Goal: Task Accomplishment & Management: Complete application form

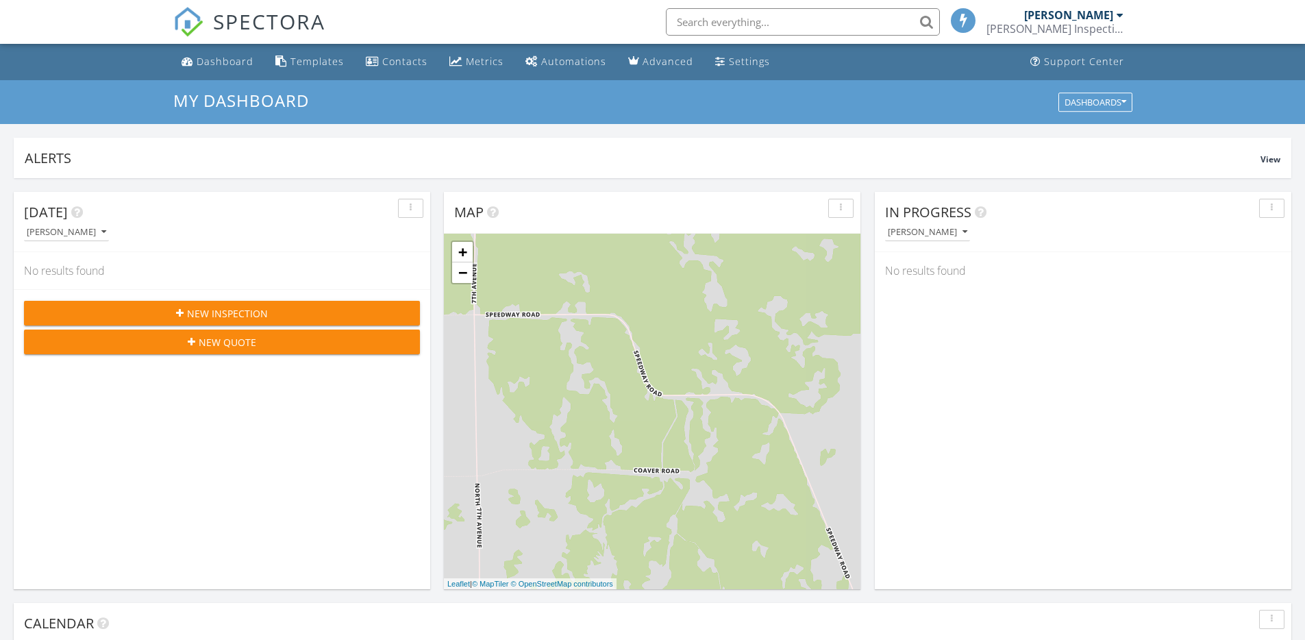
scroll to position [1268, 1326]
click at [250, 313] on span "New Inspection" at bounding box center [227, 313] width 81 height 14
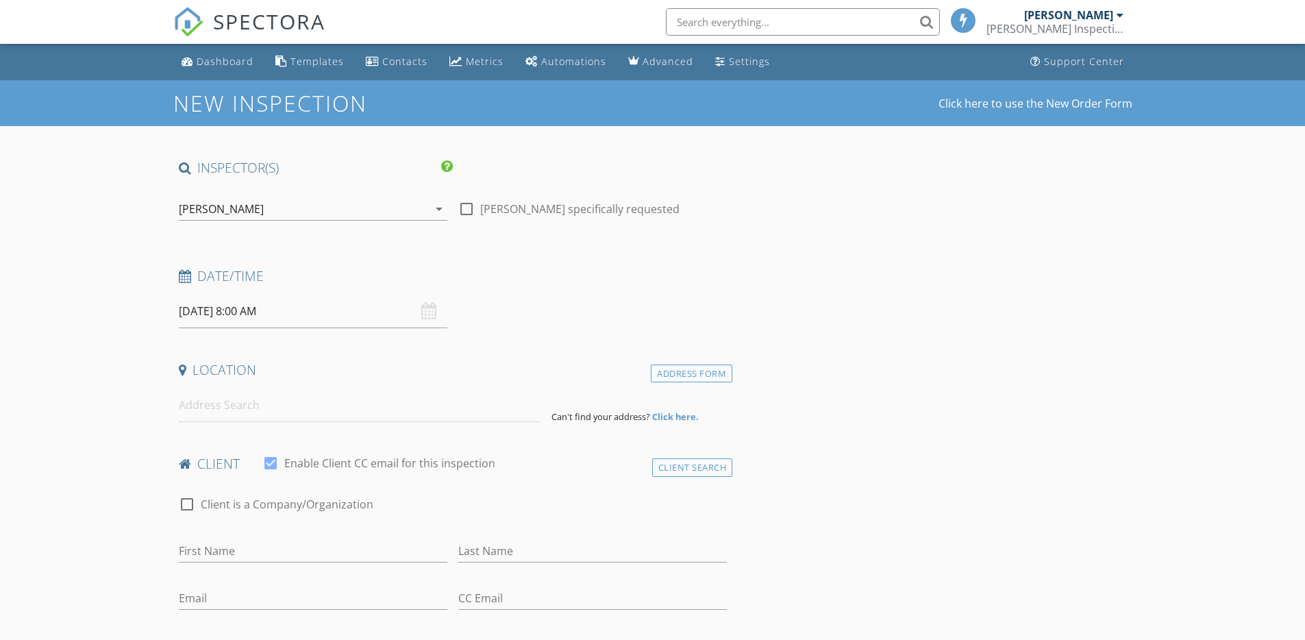
select select "7"
click at [229, 312] on input "08/29/2025 8:00 AM" at bounding box center [313, 312] width 268 height 34
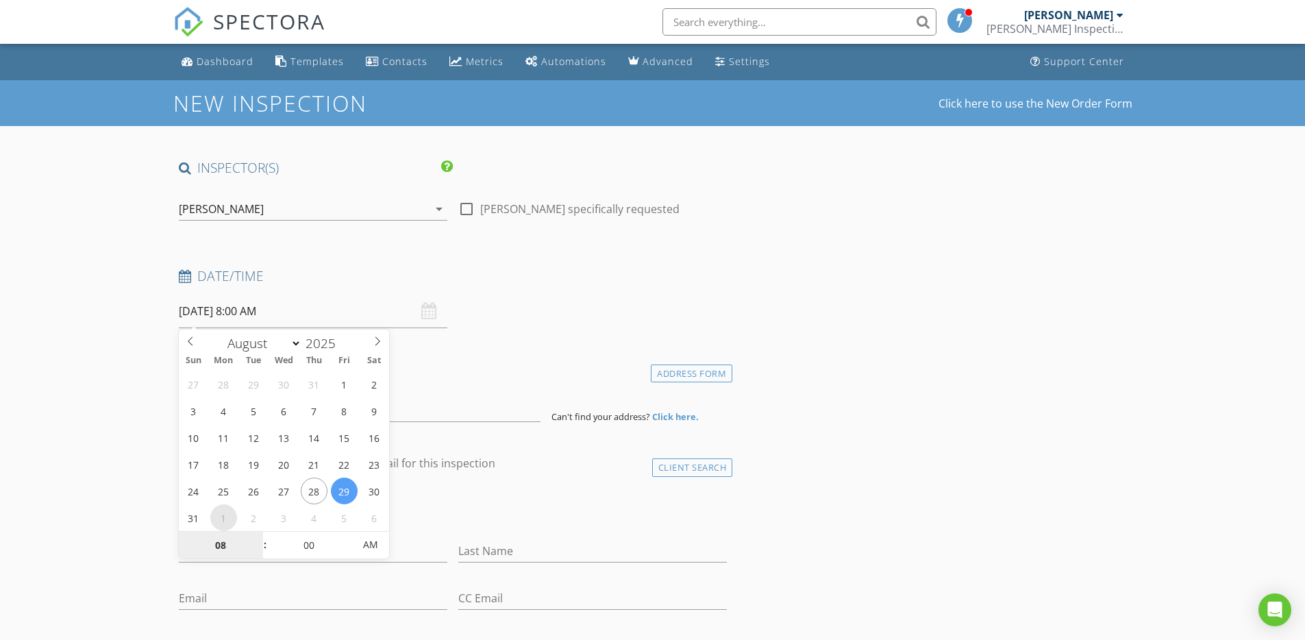
type input "[DATE] 8:00 AM"
select select "8"
type input "[DATE] 7:00 AM"
type input "07"
click at [255, 552] on span at bounding box center [258, 552] width 10 height 14
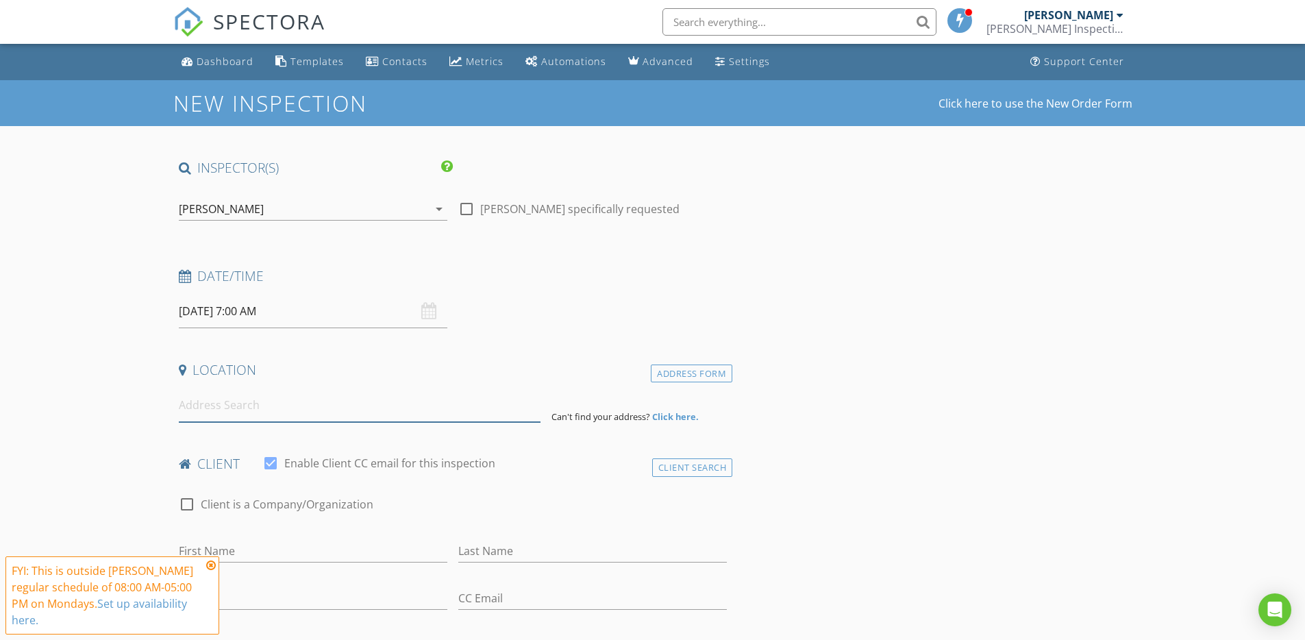
click at [227, 401] on input at bounding box center [360, 405] width 362 height 34
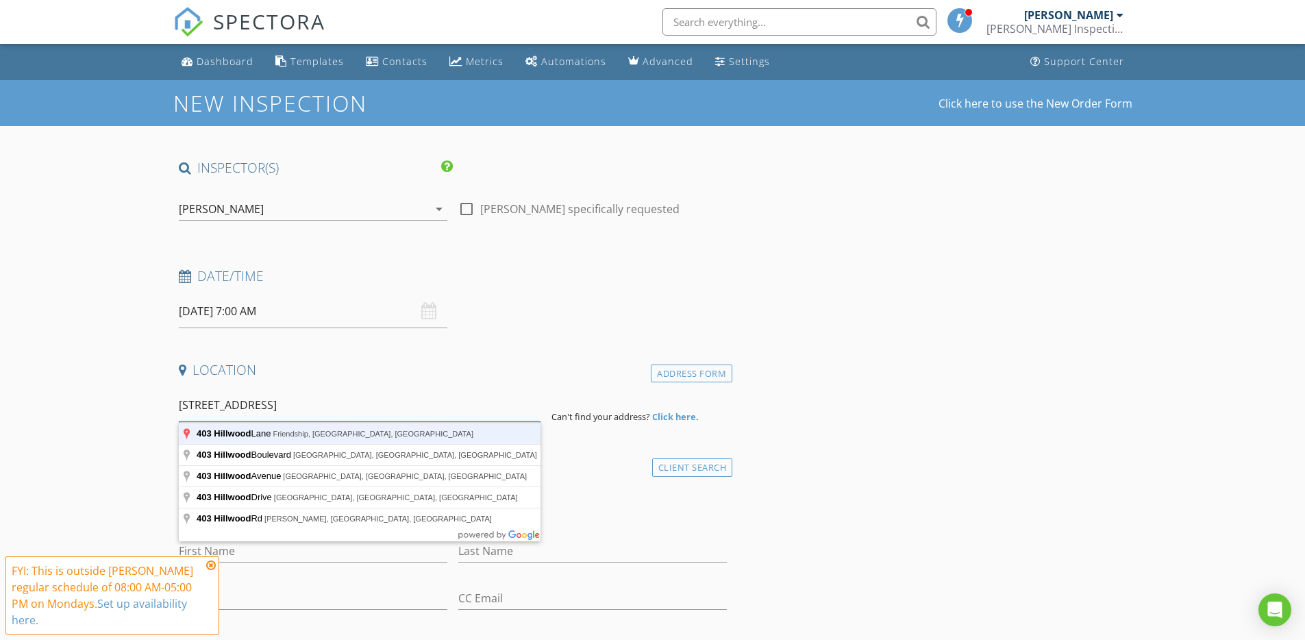
type input "403 Hillwood Lane, Friendship, WI, USA"
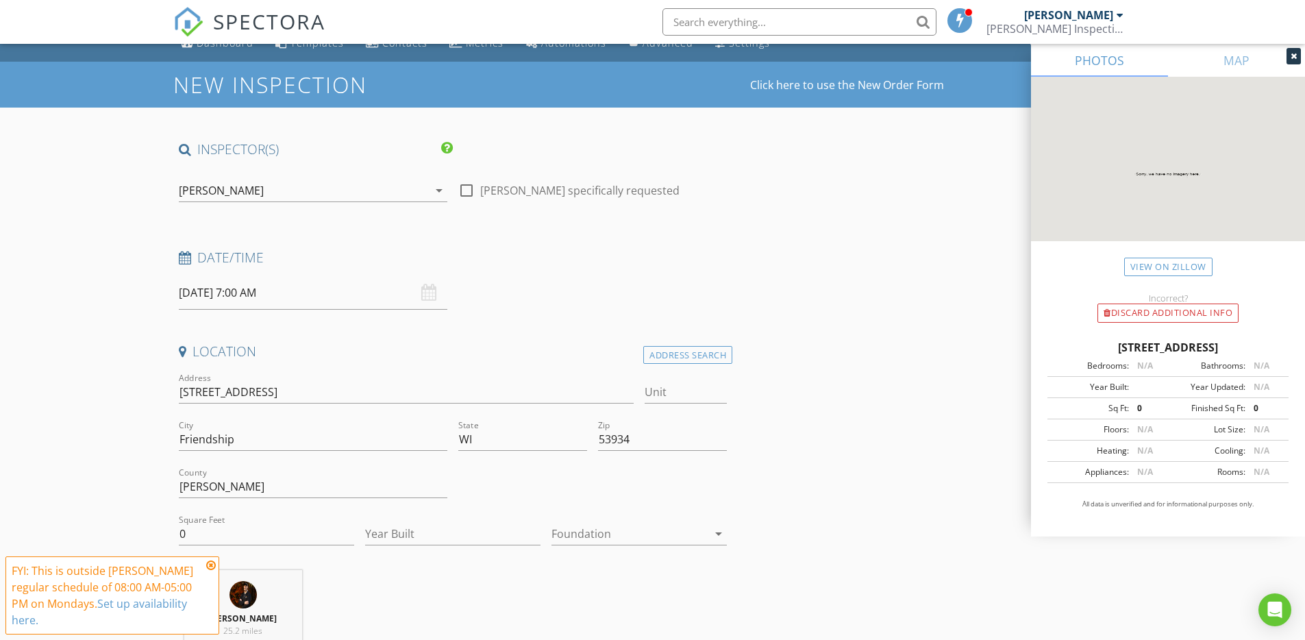
scroll to position [85, 0]
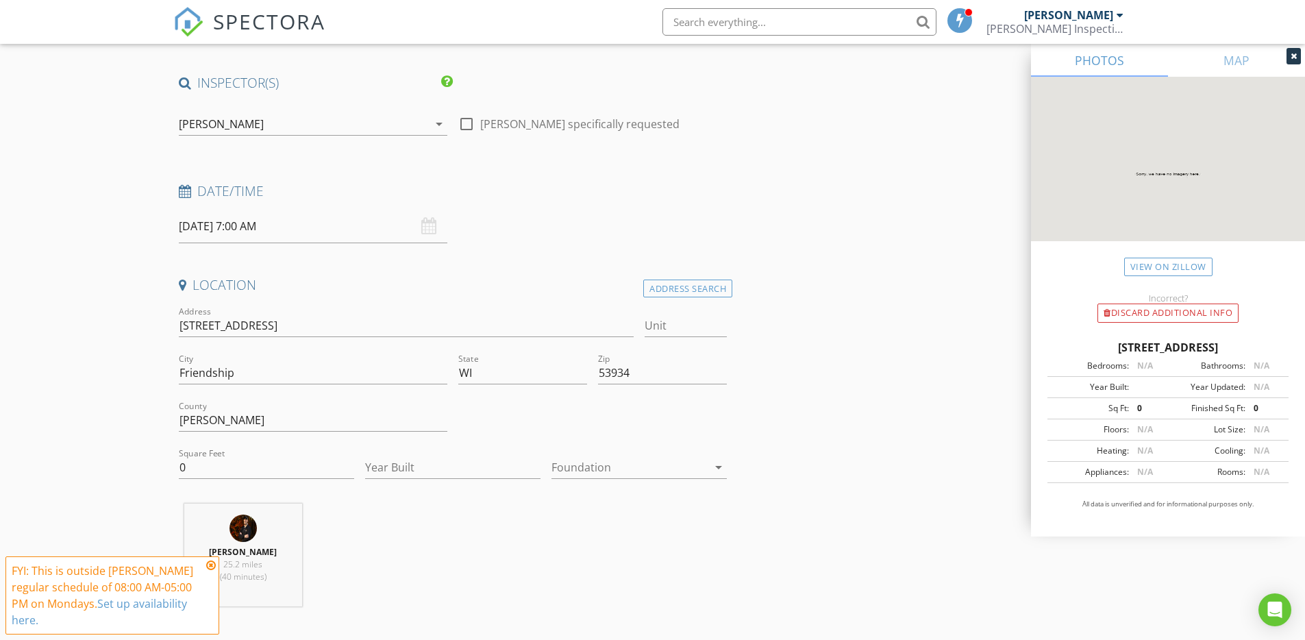
click at [212, 565] on icon at bounding box center [211, 565] width 10 height 11
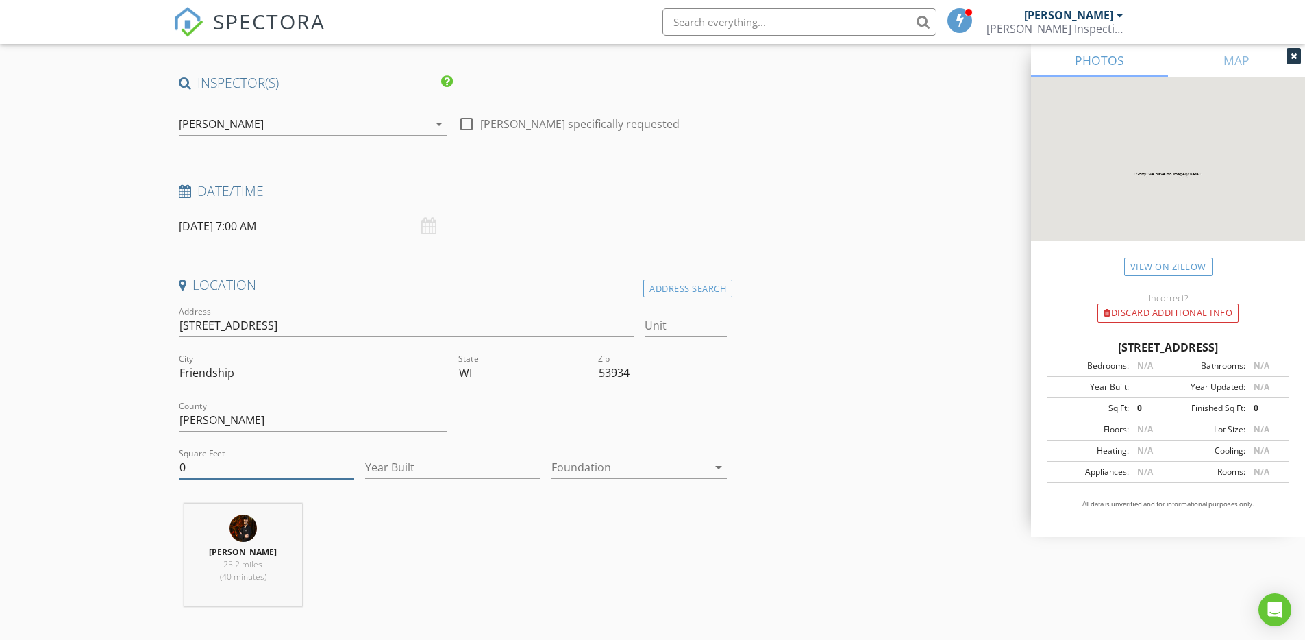
click at [231, 466] on input "0" at bounding box center [266, 467] width 175 height 23
type input "1800"
click at [384, 464] on input "Year Built" at bounding box center [452, 467] width 175 height 23
type input "1980"
click at [617, 475] on div at bounding box center [629, 467] width 156 height 22
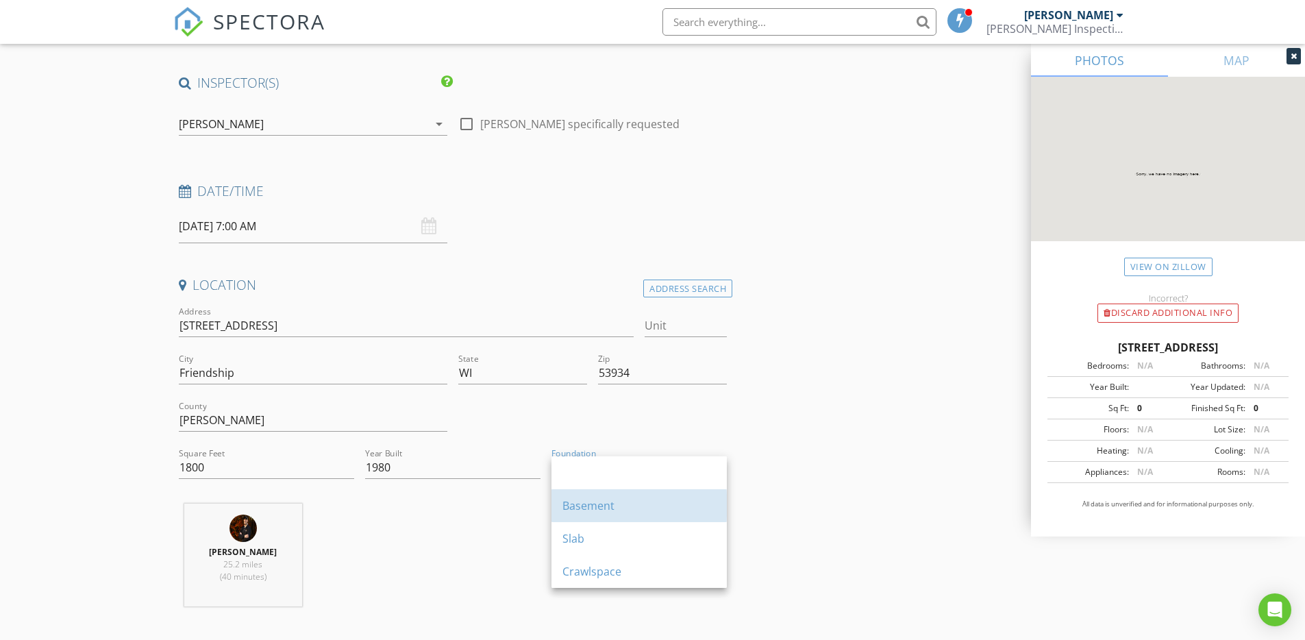
drag, startPoint x: 626, startPoint y: 508, endPoint x: 440, endPoint y: 499, distance: 186.5
click at [626, 508] on div "Basement" at bounding box center [638, 505] width 153 height 16
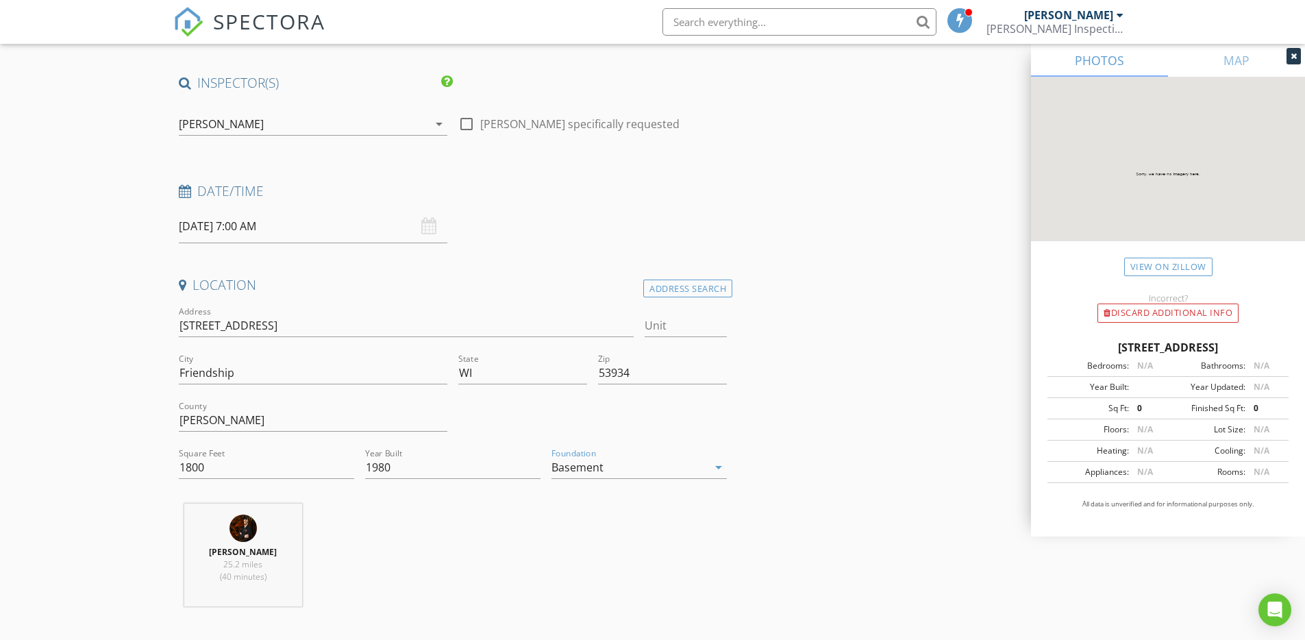
drag, startPoint x: 459, startPoint y: 564, endPoint x: 455, endPoint y: 547, distance: 17.6
click at [459, 564] on div "Adam Keehan 25.2 miles (40 minutes)" at bounding box center [453, 560] width 560 height 114
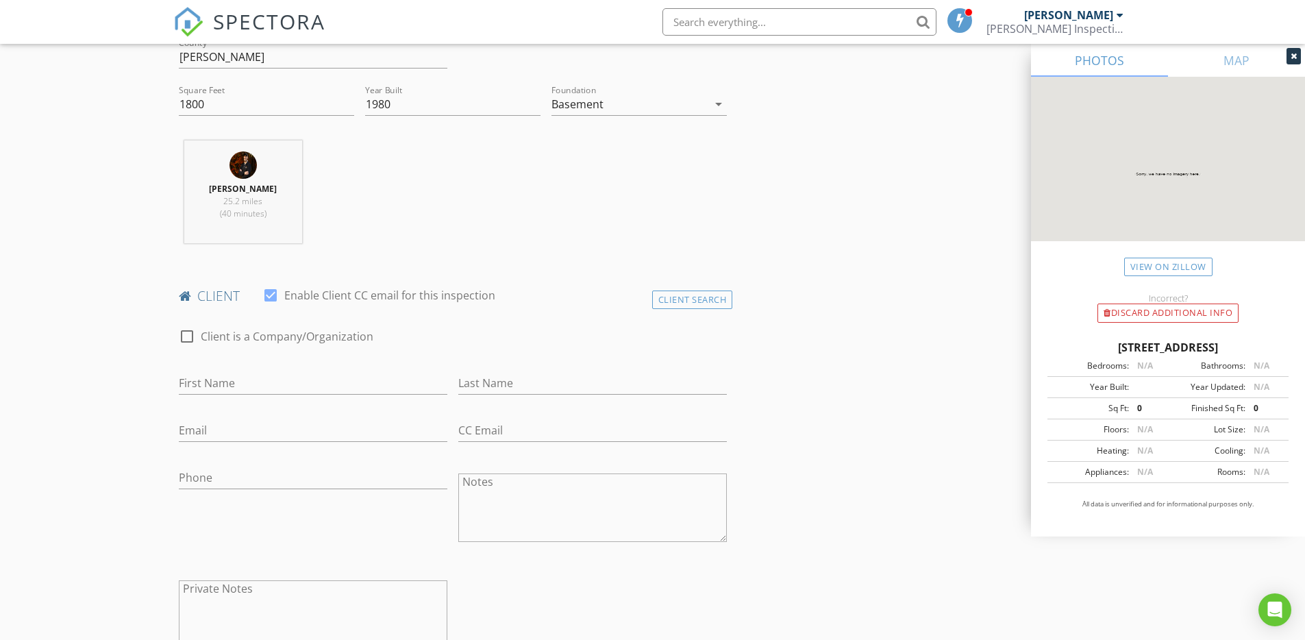
scroll to position [451, 0]
click at [249, 377] on input "First Name" at bounding box center [313, 379] width 268 height 23
type input "[PERSON_NAME]"
type input "[EMAIL_ADDRESS][DOMAIN_NAME]"
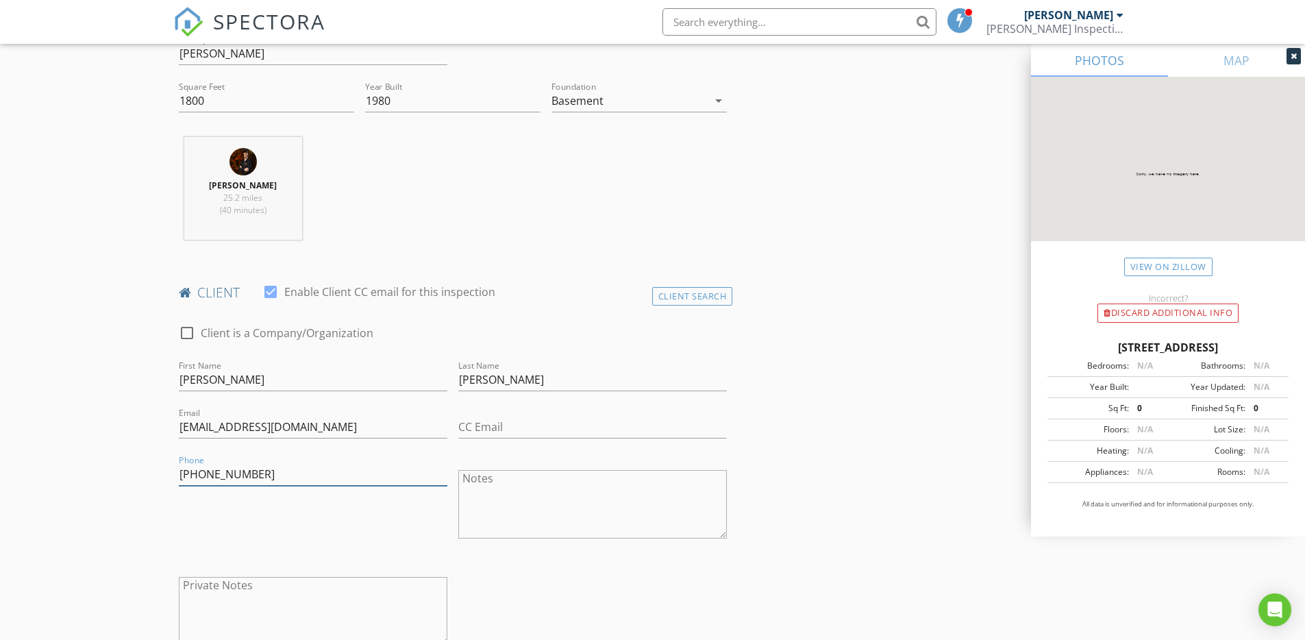
type input "[PHONE_NUMBER]"
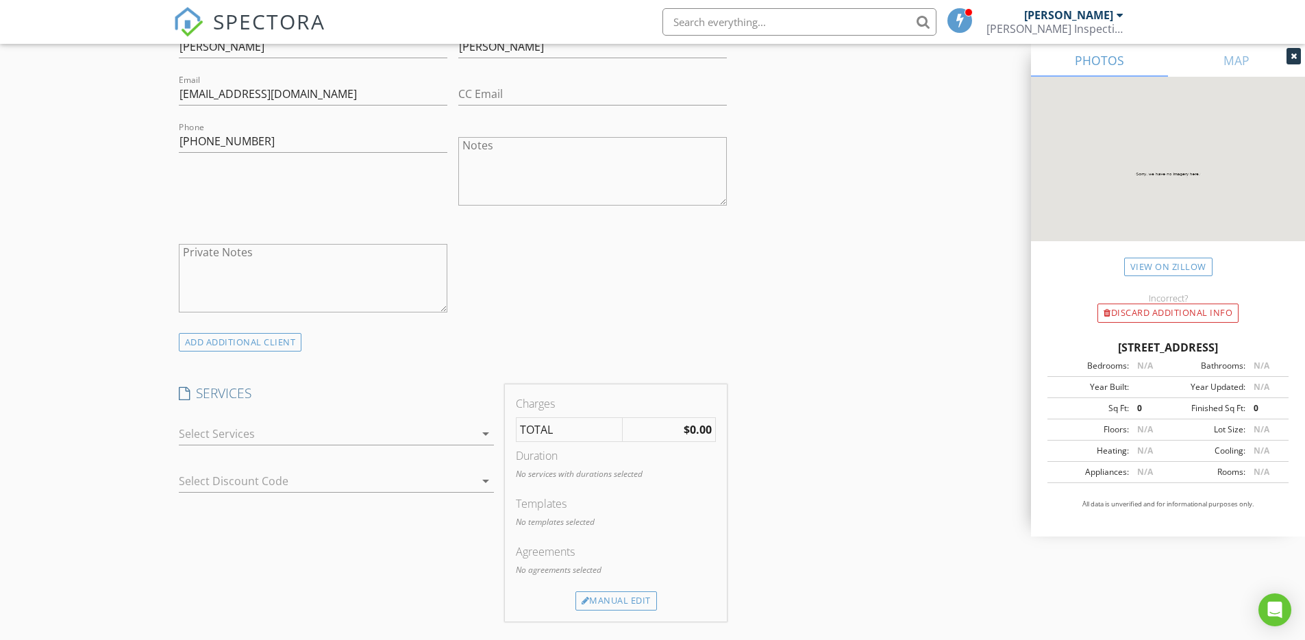
scroll to position [787, 0]
click at [226, 431] on div at bounding box center [327, 431] width 296 height 22
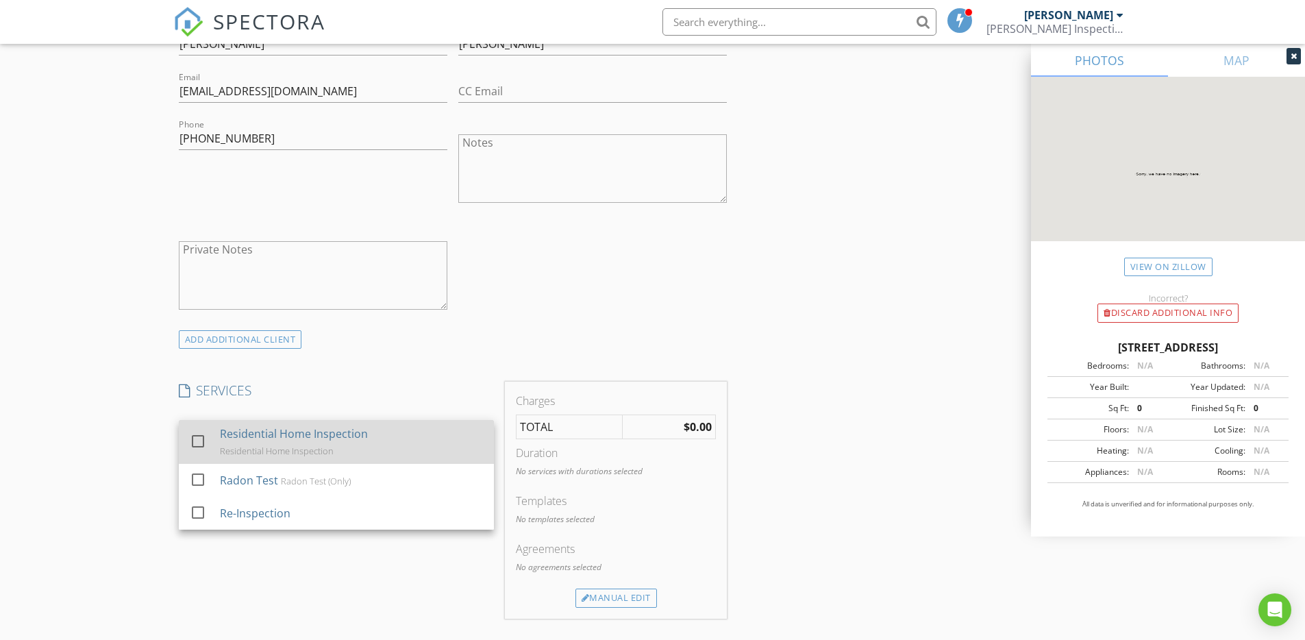
drag, startPoint x: 320, startPoint y: 436, endPoint x: 288, endPoint y: 436, distance: 31.5
click at [319, 436] on div "Residential Home Inspection" at bounding box center [293, 433] width 148 height 16
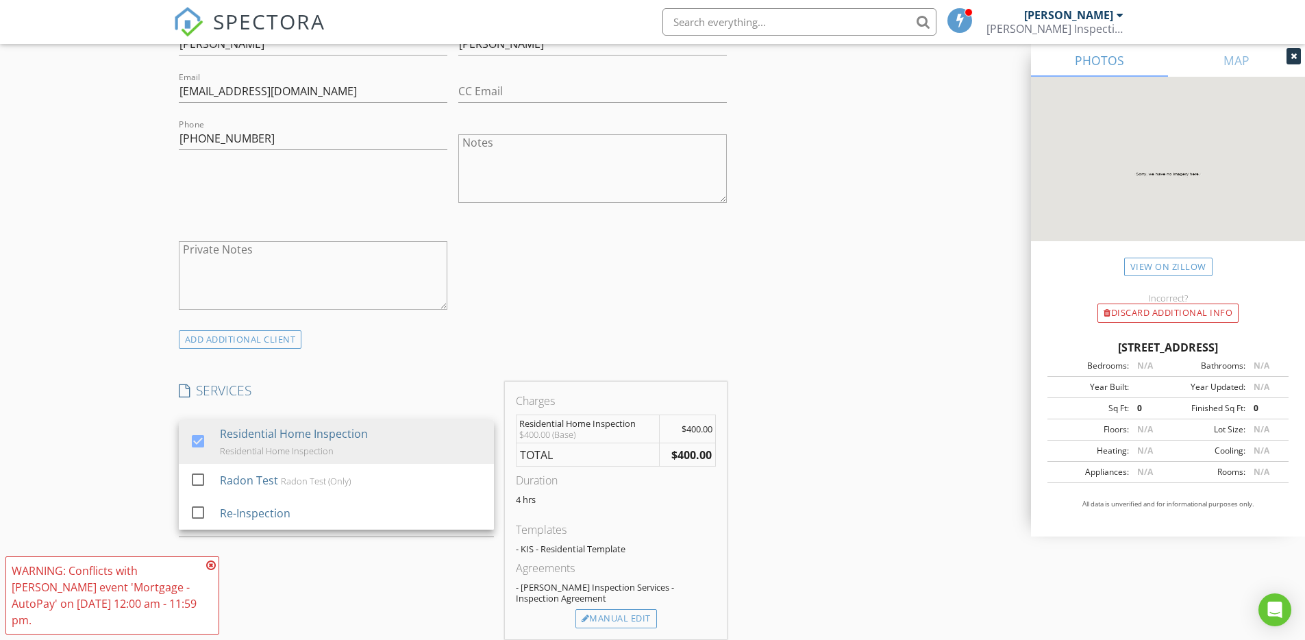
click at [147, 420] on div "New Inspection Click here to use the New Order Form INSPECTOR(S) check_box Adam…" at bounding box center [652, 482] width 1305 height 2378
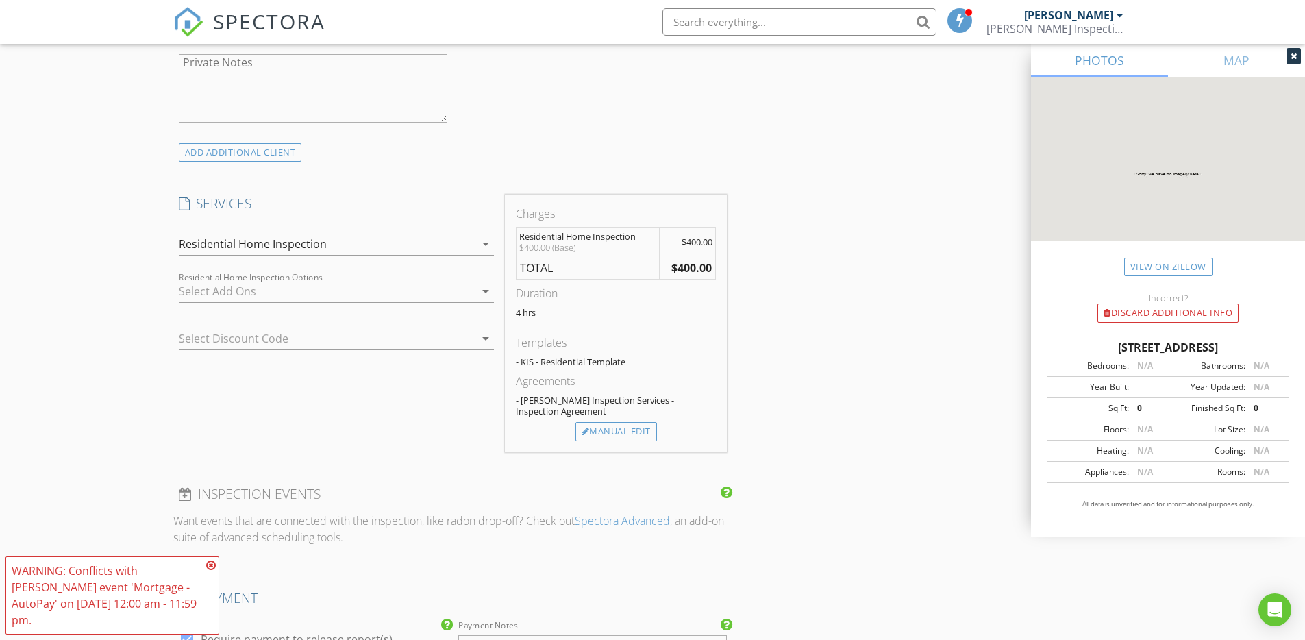
scroll to position [998, 0]
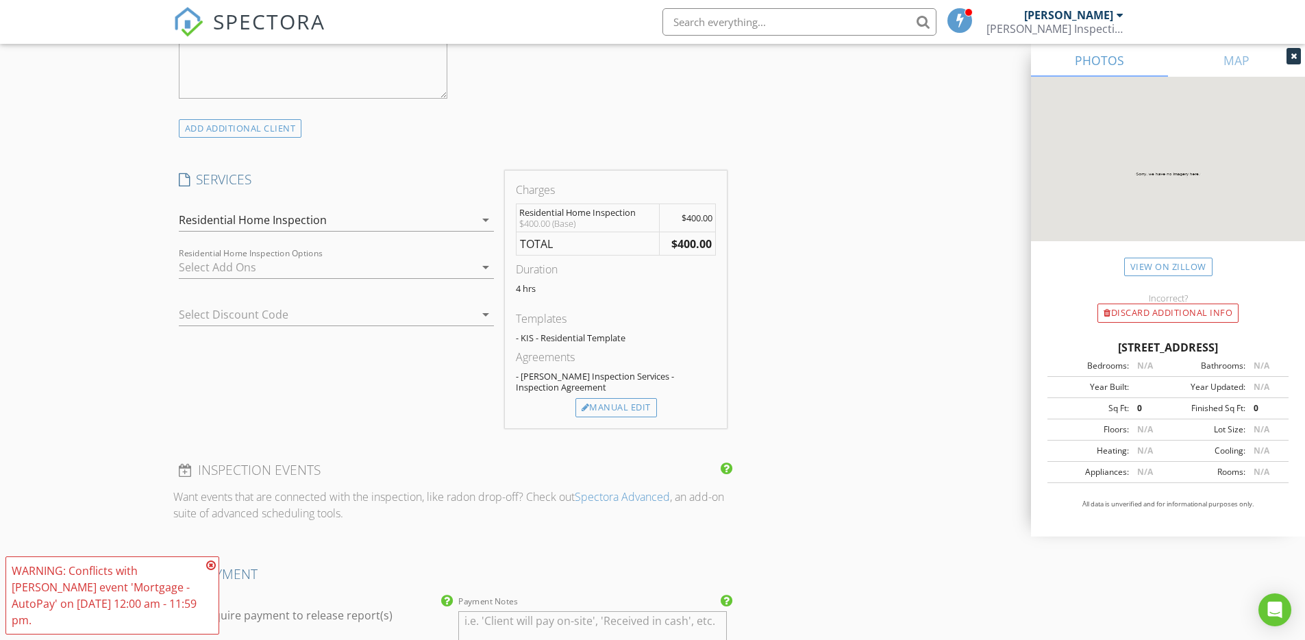
click at [211, 571] on icon at bounding box center [211, 565] width 10 height 11
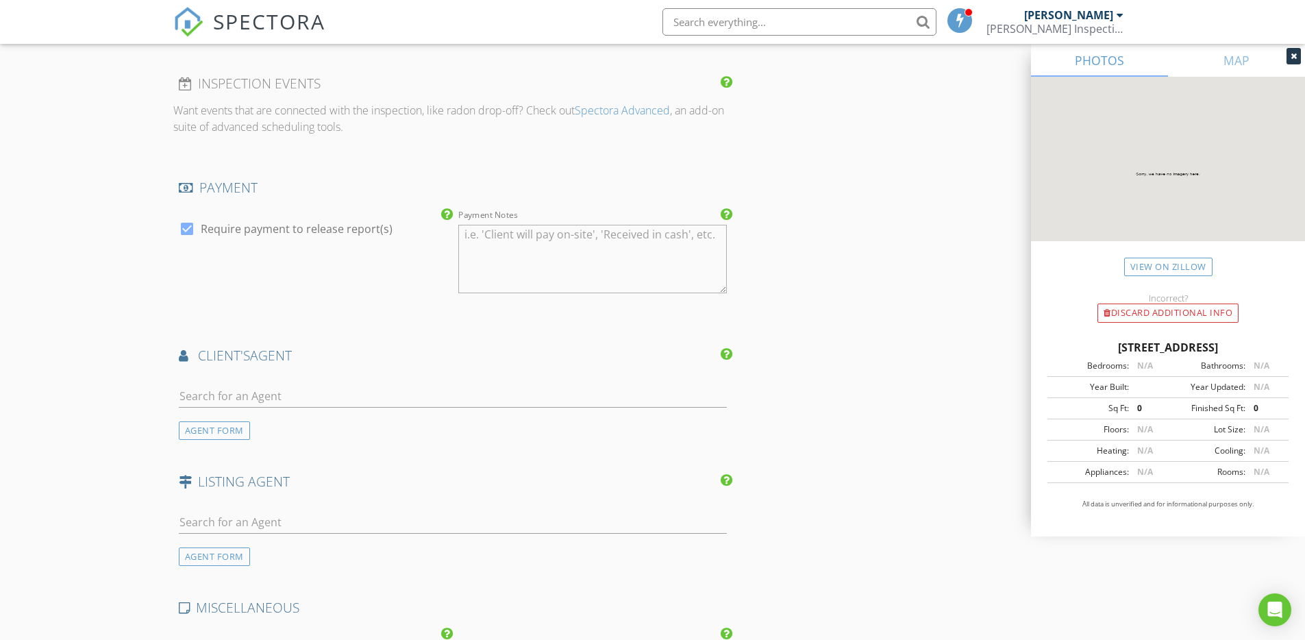
scroll to position [1414, 0]
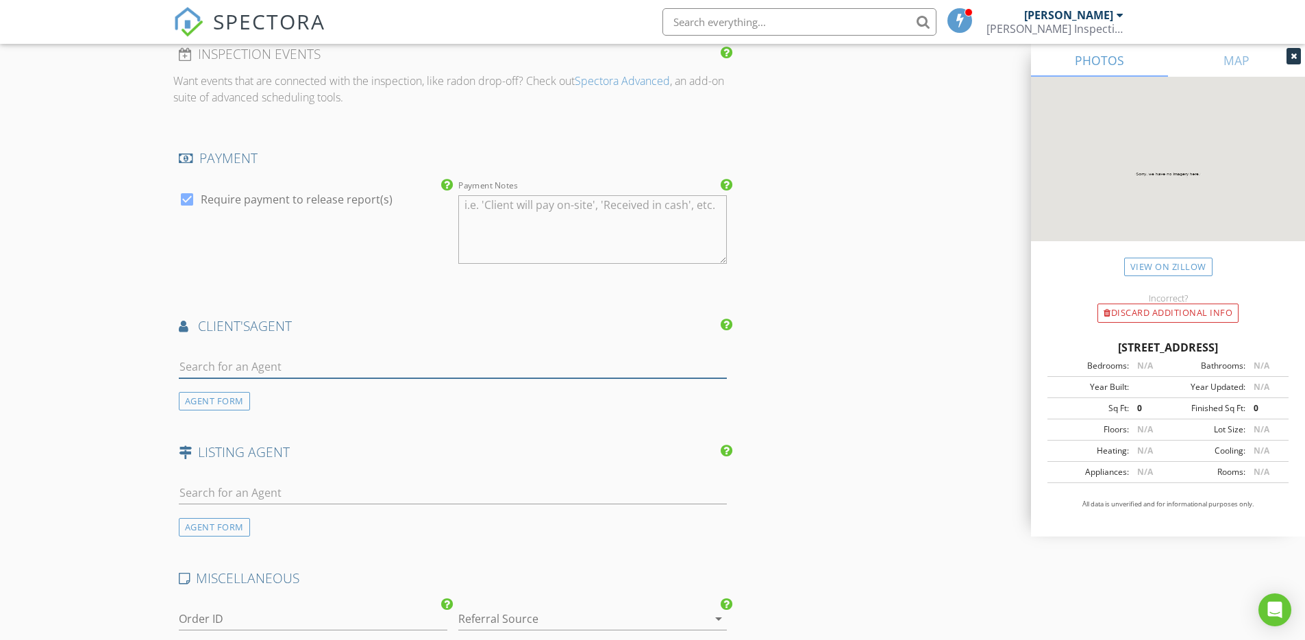
click at [264, 374] on input "text" at bounding box center [453, 366] width 549 height 23
drag, startPoint x: 199, startPoint y: 395, endPoint x: 241, endPoint y: 391, distance: 42.0
click at [199, 395] on div "AGENT FORM" at bounding box center [214, 398] width 71 height 18
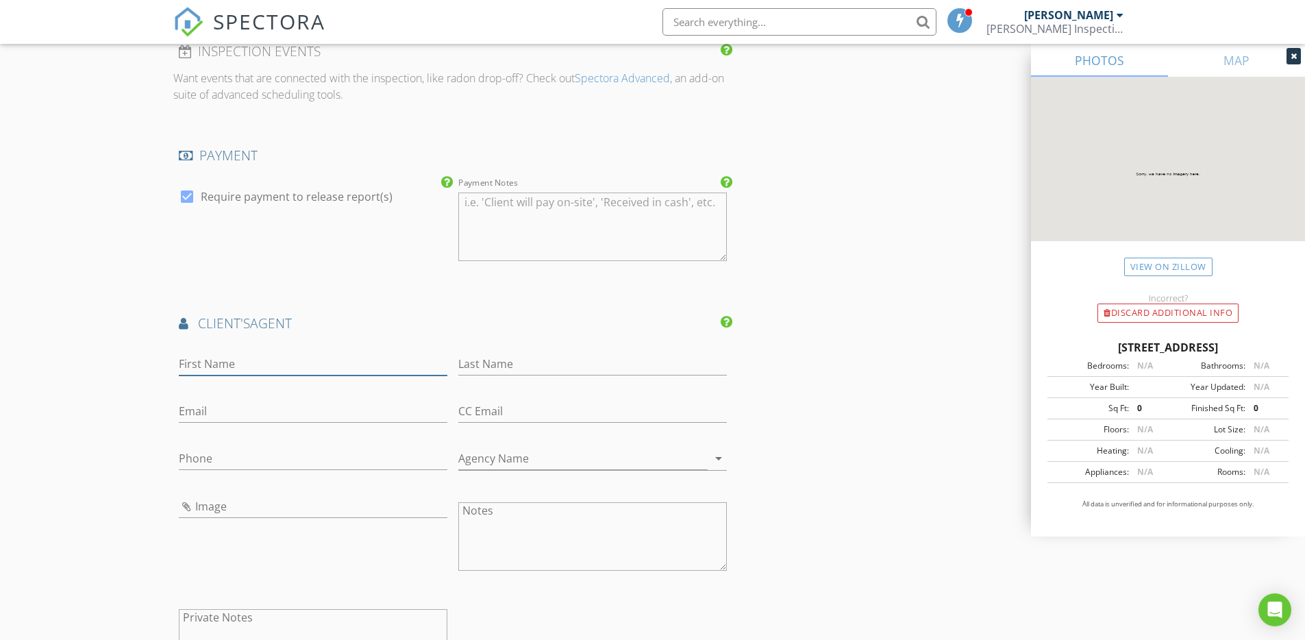
click at [247, 362] on input "First Name" at bounding box center [313, 364] width 268 height 23
type input "[PERSON_NAME]"
click at [225, 411] on input "Email" at bounding box center [313, 411] width 268 height 23
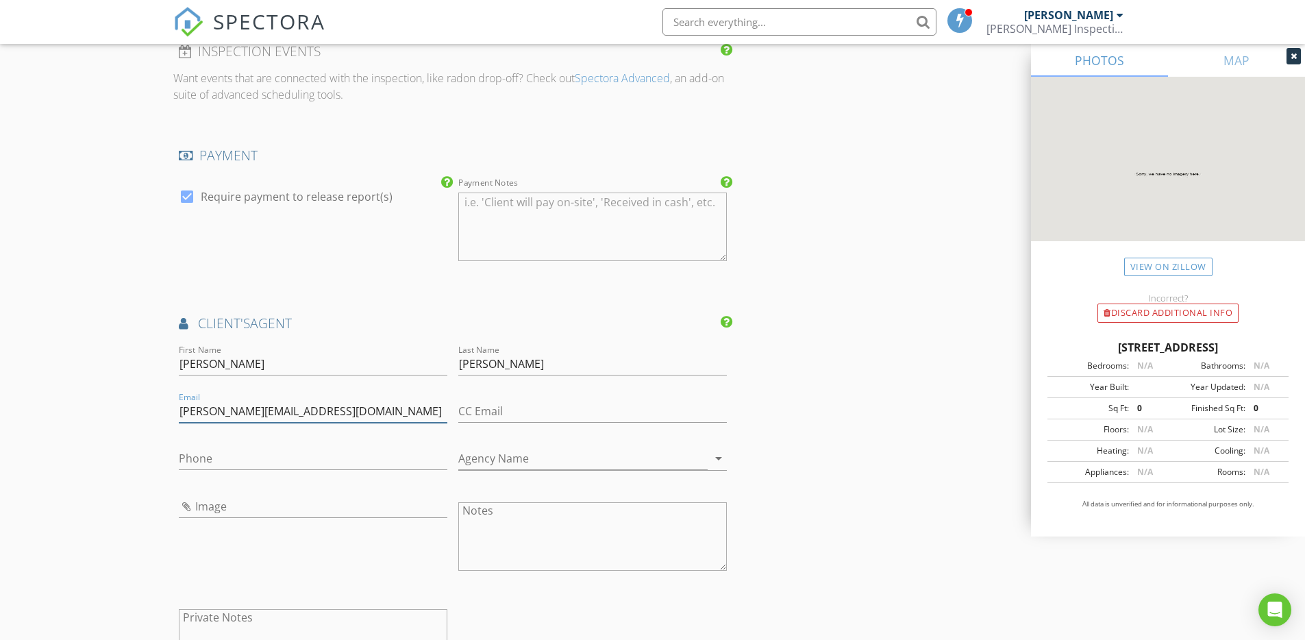
type input "[PERSON_NAME][EMAIL_ADDRESS][DOMAIN_NAME]"
type input "[PHONE_NUMBER]"
click at [531, 463] on input "Agency Name" at bounding box center [582, 458] width 249 height 23
drag, startPoint x: 568, startPoint y: 490, endPoint x: 544, endPoint y: 492, distance: 24.7
click at [568, 490] on div "NextHome Partners" at bounding box center [592, 487] width 247 height 16
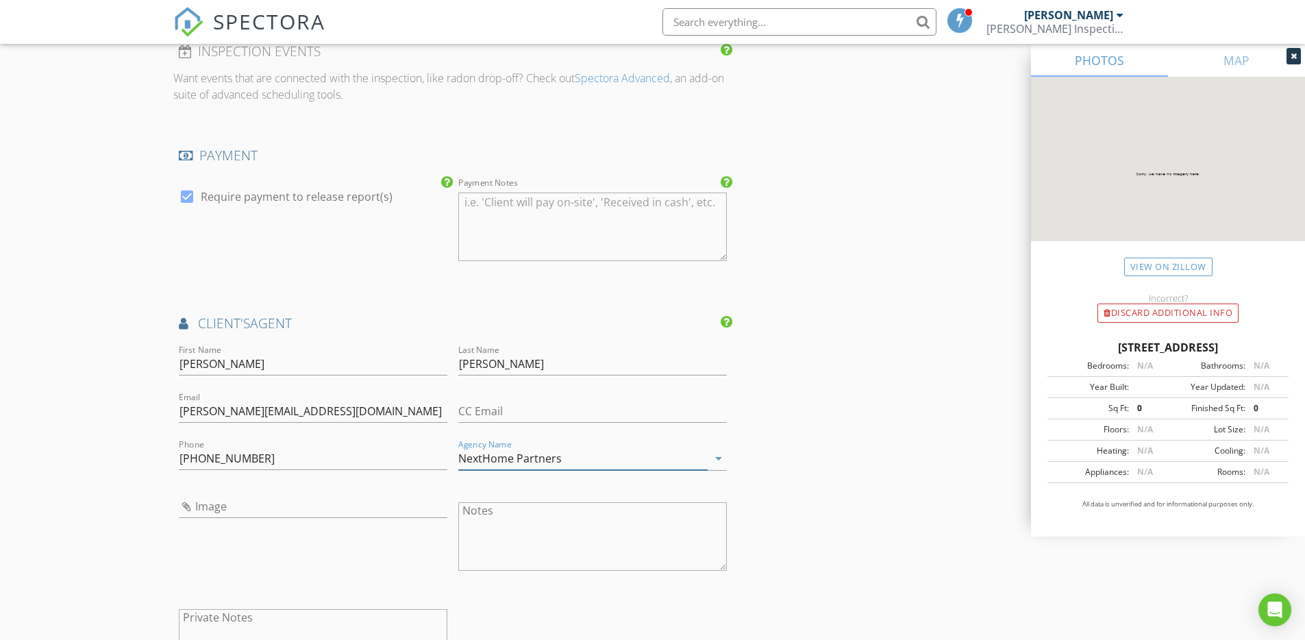
type input "NextHome Partners"
click at [102, 390] on div "New Inspection Click here to use the New Order Form INSPECTOR(S) check_box Adam…" at bounding box center [652, 8] width 1305 height 2688
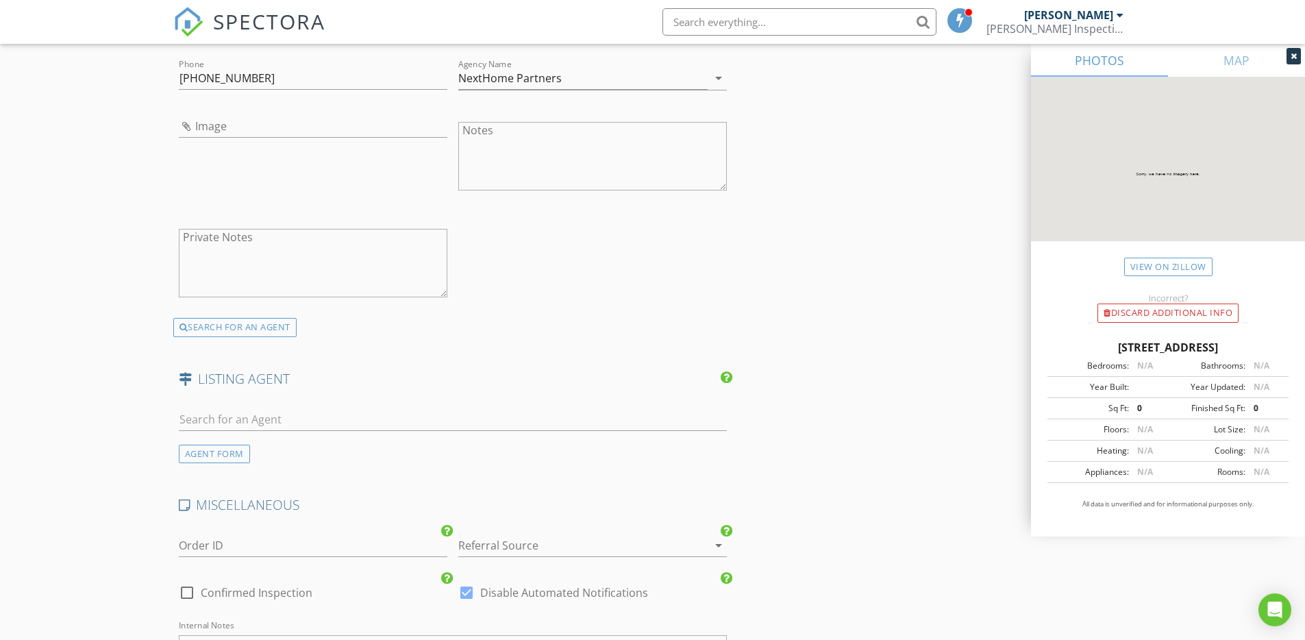
scroll to position [1828, 0]
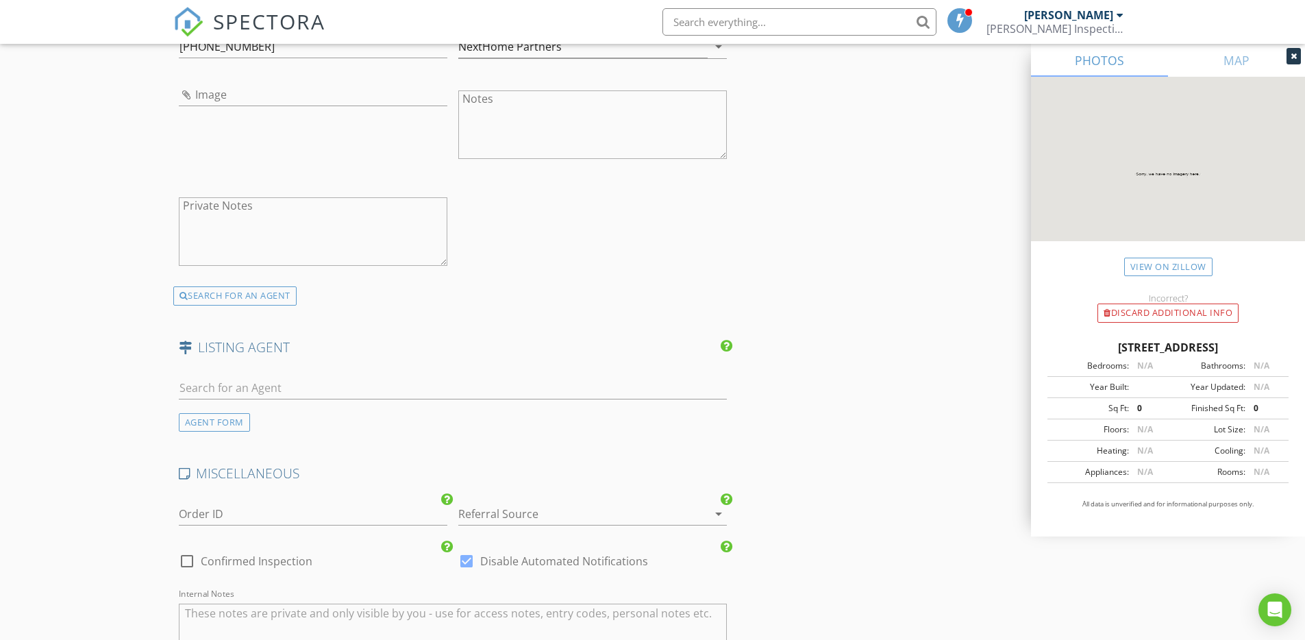
click at [233, 418] on div "AGENT FORM" at bounding box center [214, 422] width 71 height 18
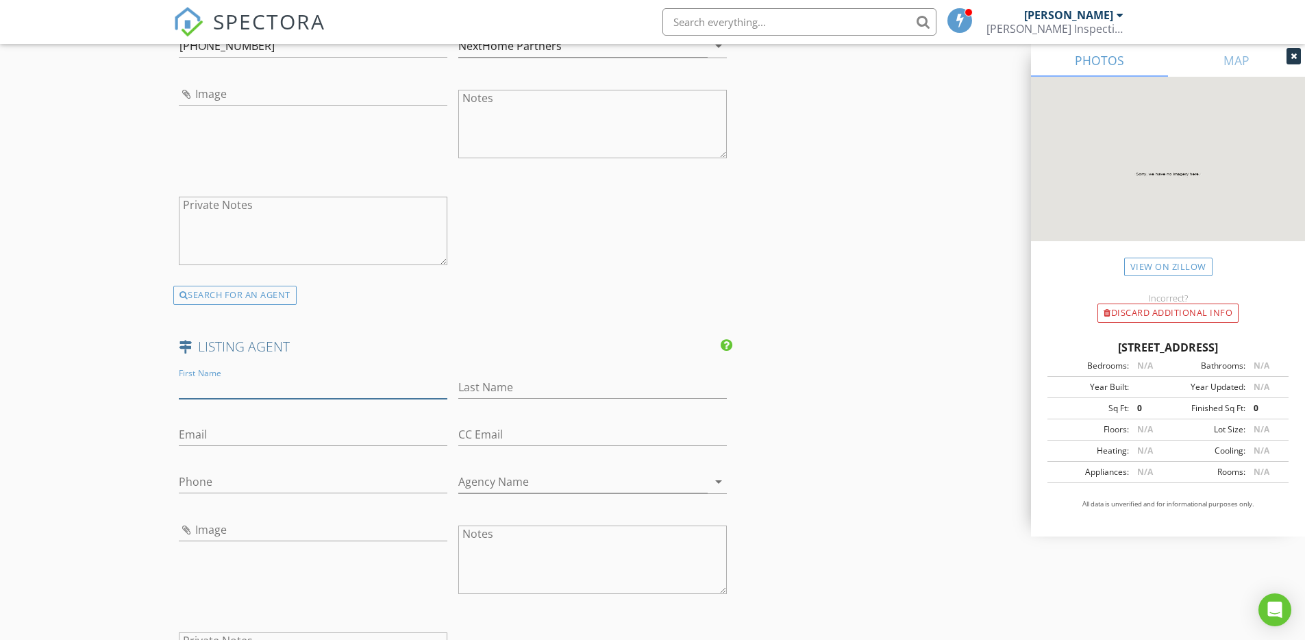
click at [251, 383] on input "First Name" at bounding box center [313, 387] width 268 height 23
type input "Jeff"
type input "Olson"
type input "[EMAIL_ADDRESS][DOMAIN_NAME]"
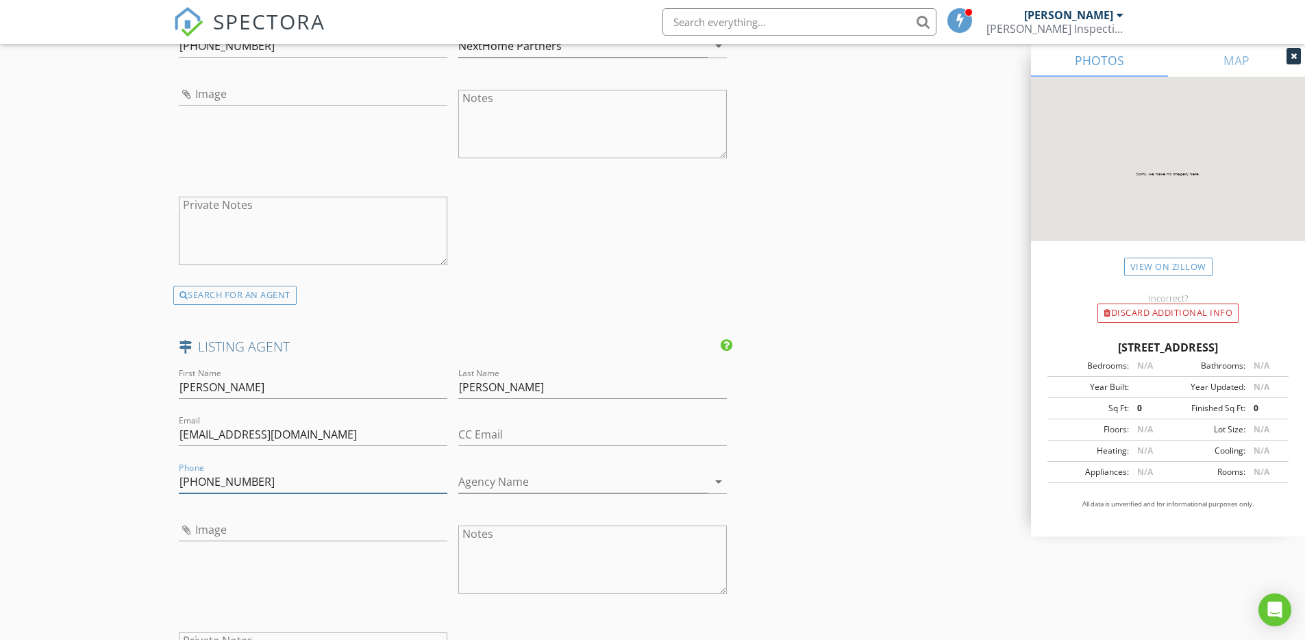
type input "[PHONE_NUMBER]"
type input "Remax"
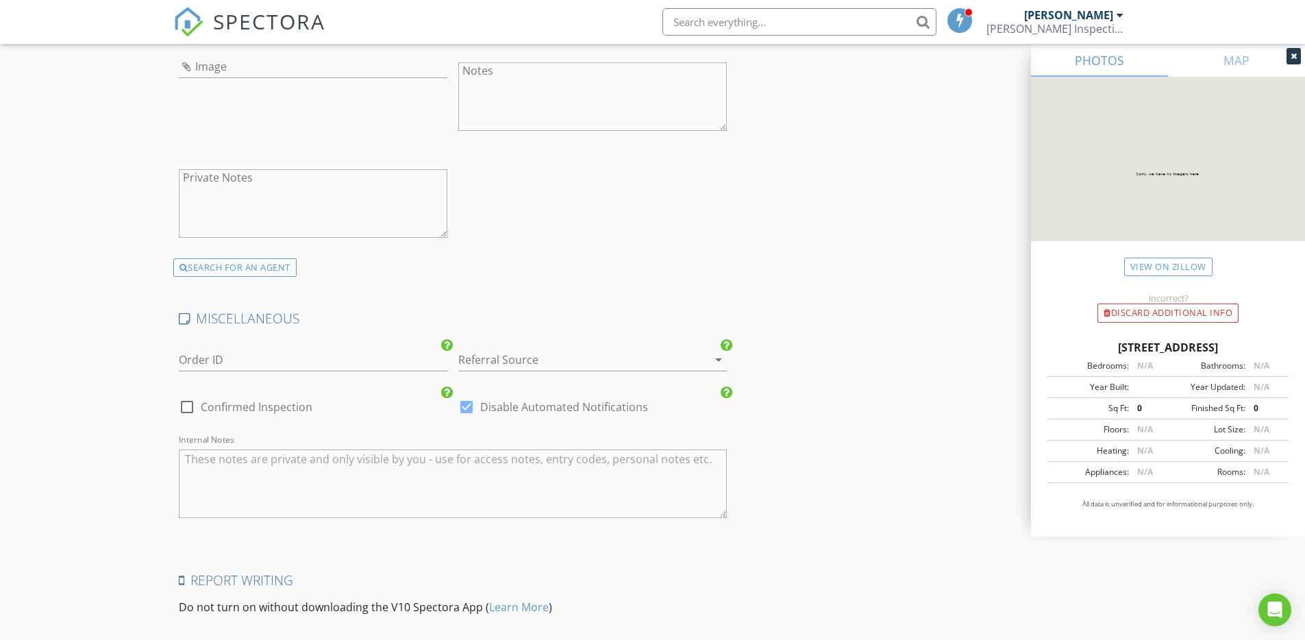
scroll to position [2347, 0]
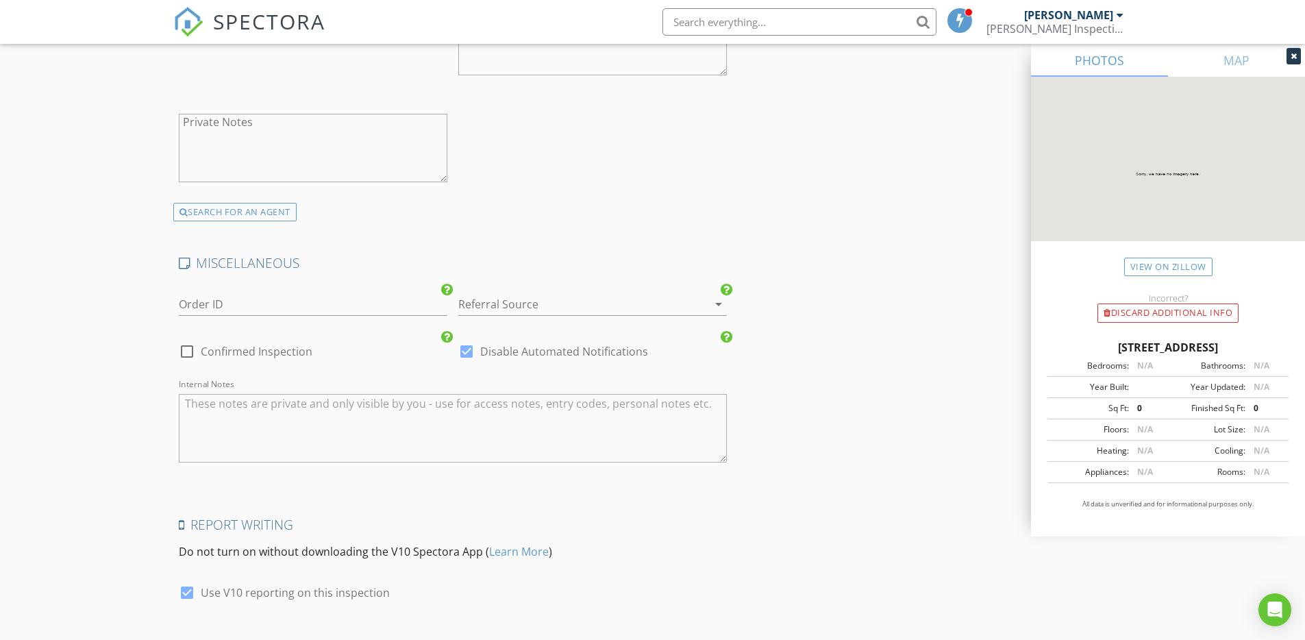
drag, startPoint x: 182, startPoint y: 352, endPoint x: 225, endPoint y: 364, distance: 44.9
click at [182, 352] on div at bounding box center [186, 351] width 23 height 23
checkbox input "true"
click at [473, 353] on div at bounding box center [466, 351] width 23 height 23
checkbox input "false"
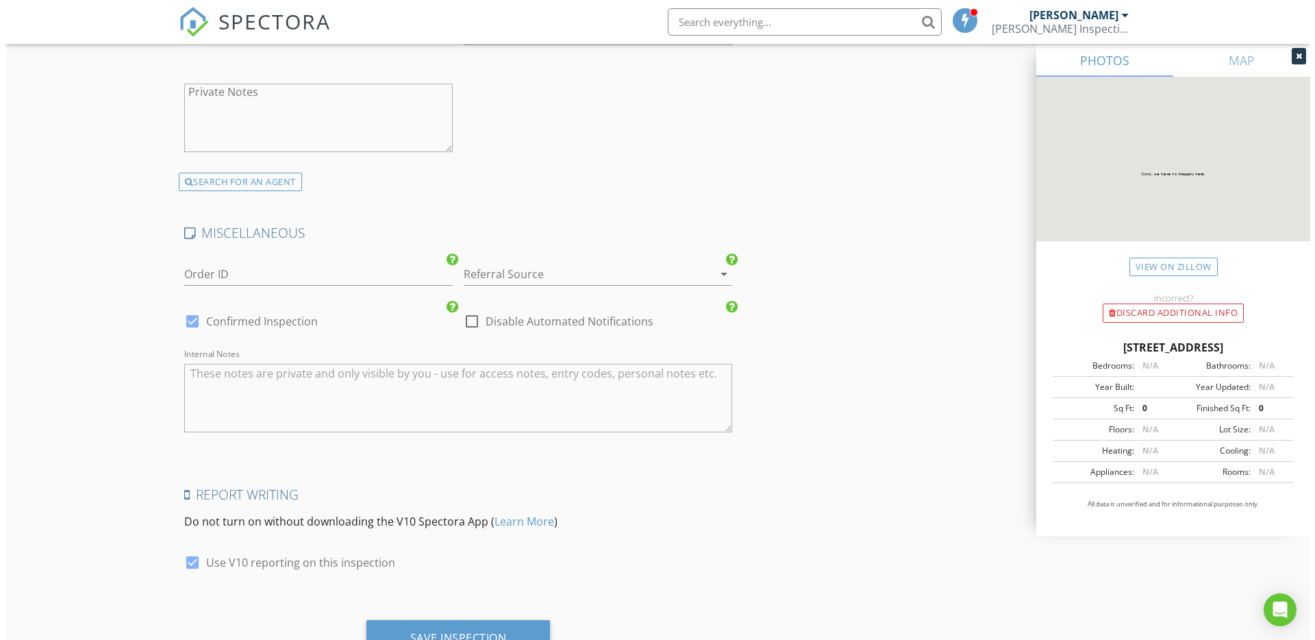
scroll to position [2438, 0]
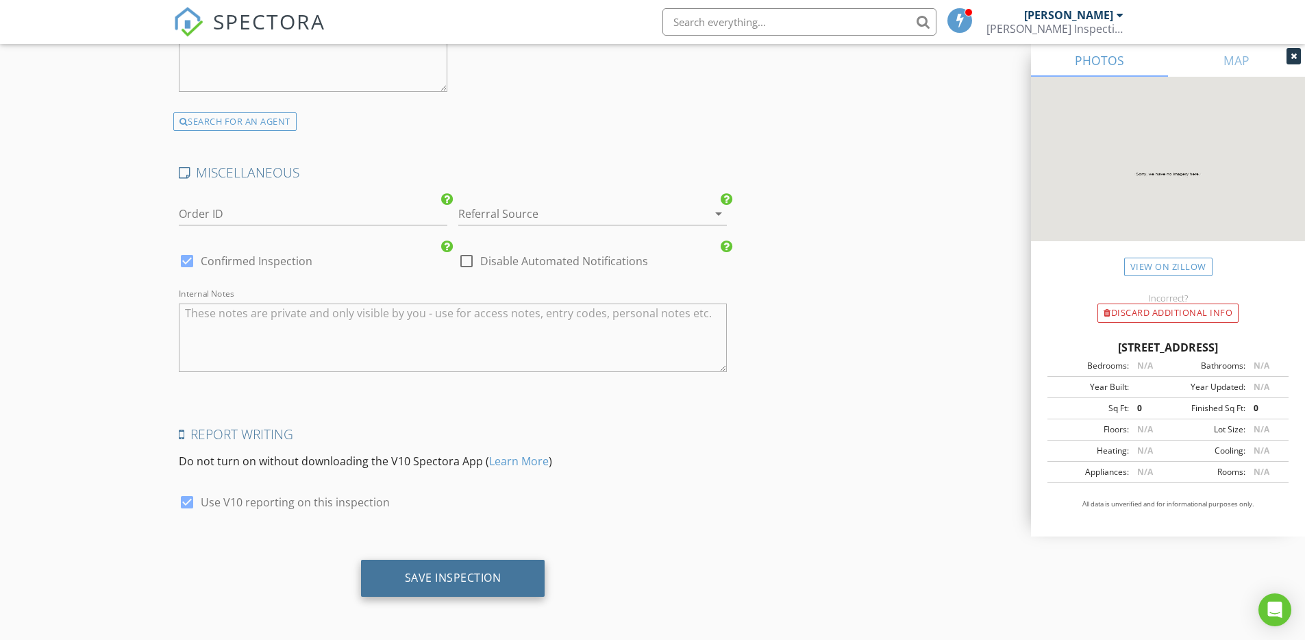
click at [473, 577] on div "Save Inspection" at bounding box center [453, 578] width 97 height 14
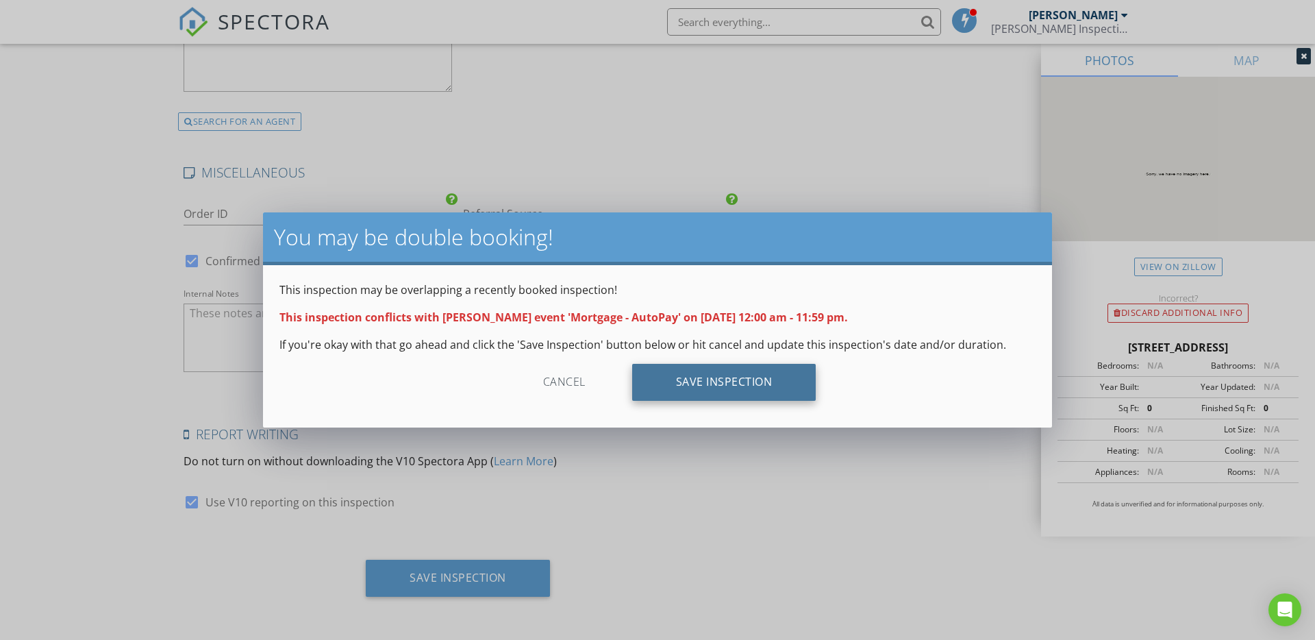
click at [685, 382] on div "Save Inspection" at bounding box center [724, 382] width 184 height 37
